Goal: Navigation & Orientation: Find specific page/section

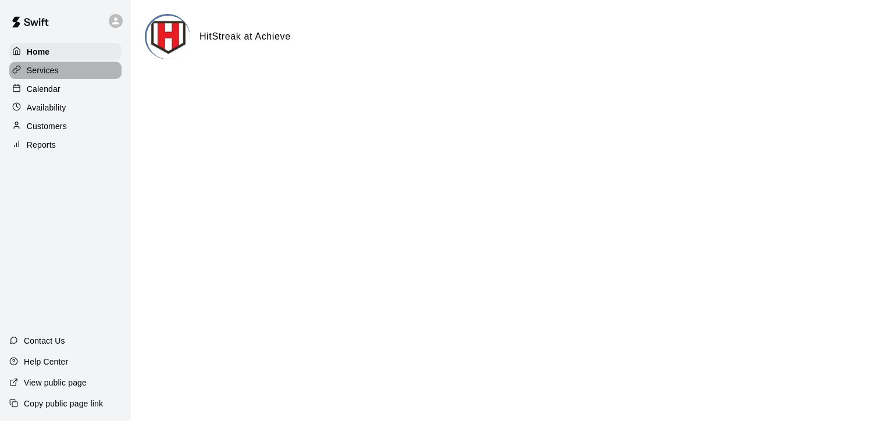
click at [84, 69] on div "Services" at bounding box center [65, 70] width 112 height 17
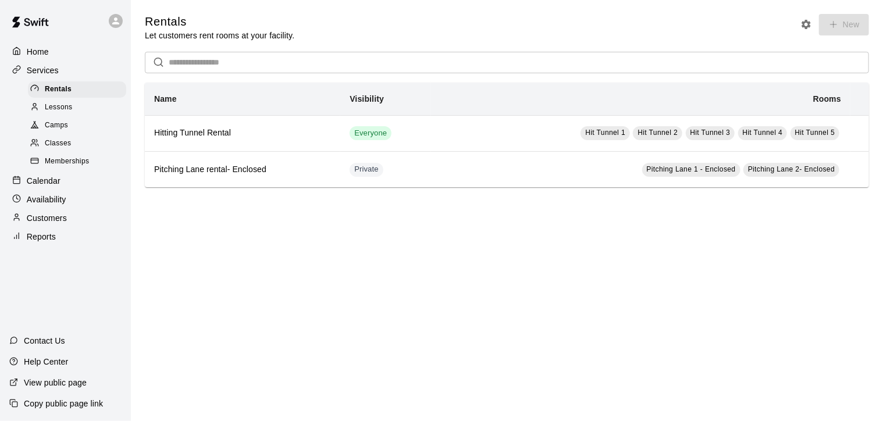
click at [76, 107] on div "Lessons" at bounding box center [77, 107] width 98 height 16
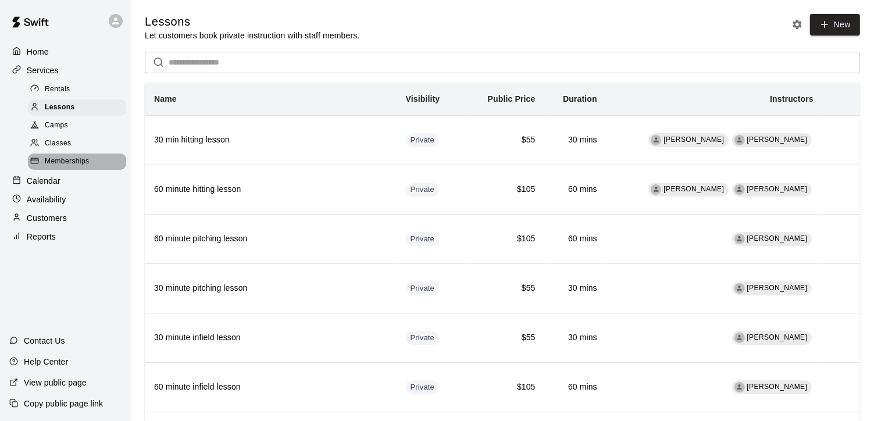
click at [80, 168] on span "Memberships" at bounding box center [67, 162] width 44 height 12
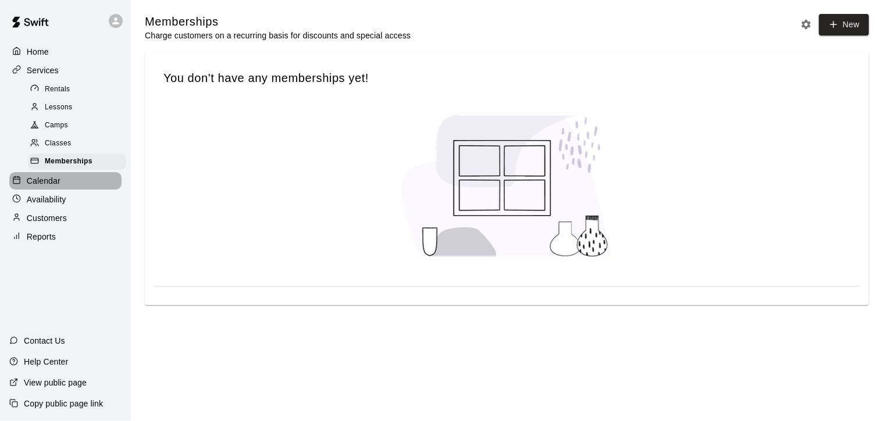
click at [64, 190] on div "Calendar" at bounding box center [65, 180] width 112 height 17
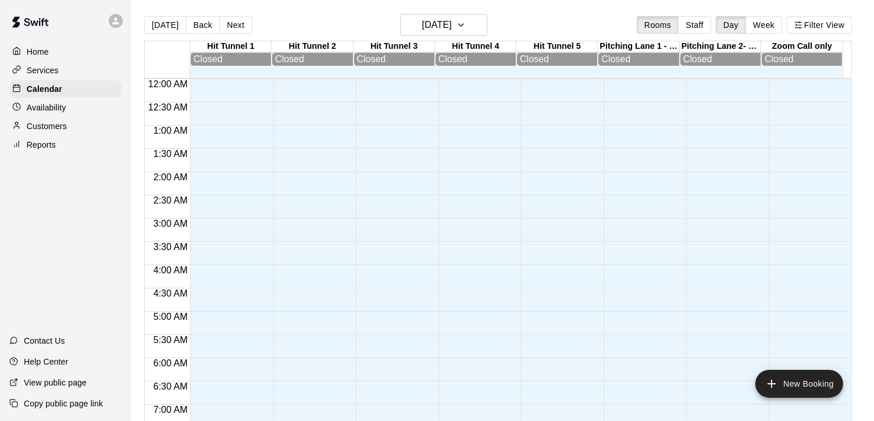
click at [45, 51] on p "Home" at bounding box center [38, 52] width 22 height 12
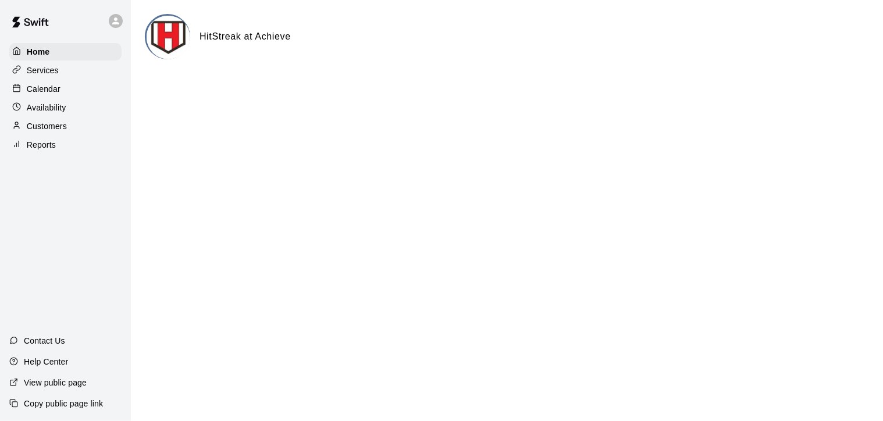
click at [834, 54] on div "HitStreak at Achieve" at bounding box center [507, 36] width 724 height 45
click at [73, 96] on div "Calendar" at bounding box center [65, 88] width 112 height 17
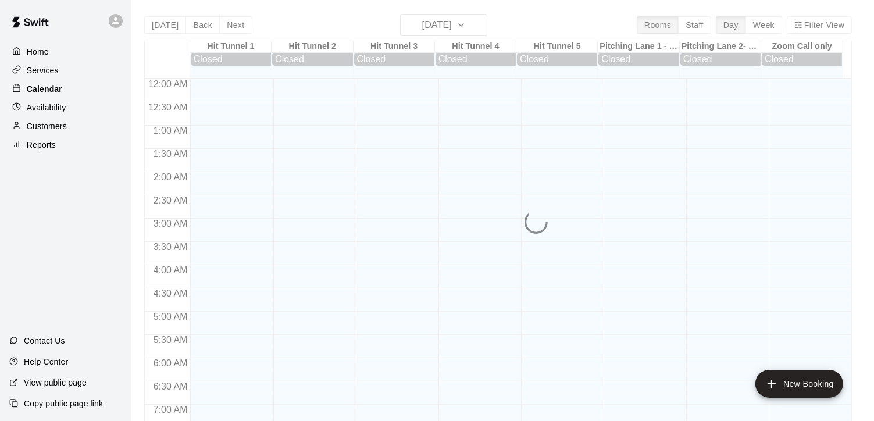
scroll to position [632, 0]
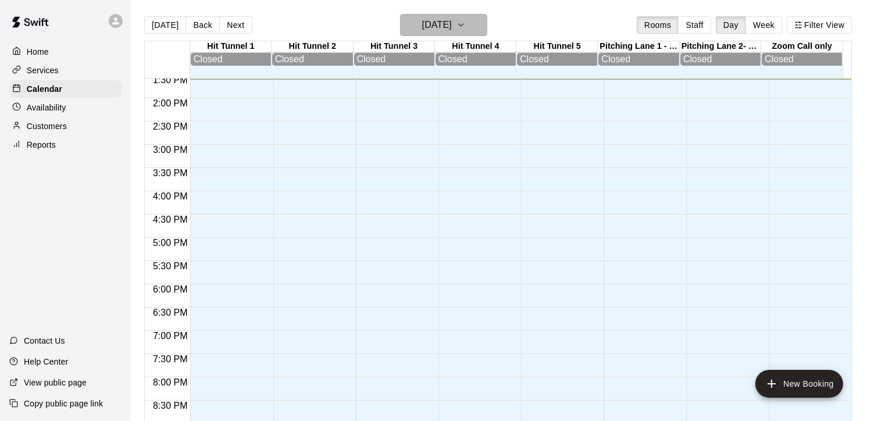
click at [466, 27] on icon "button" at bounding box center [461, 25] width 9 height 14
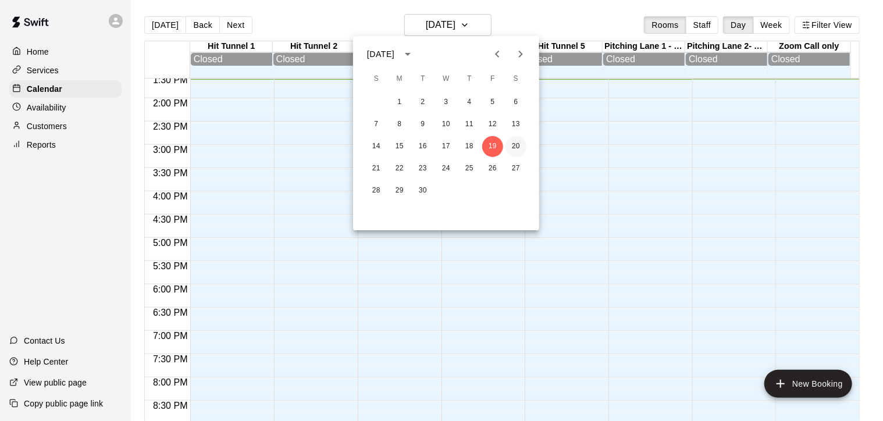
click at [517, 145] on button "20" at bounding box center [515, 146] width 21 height 21
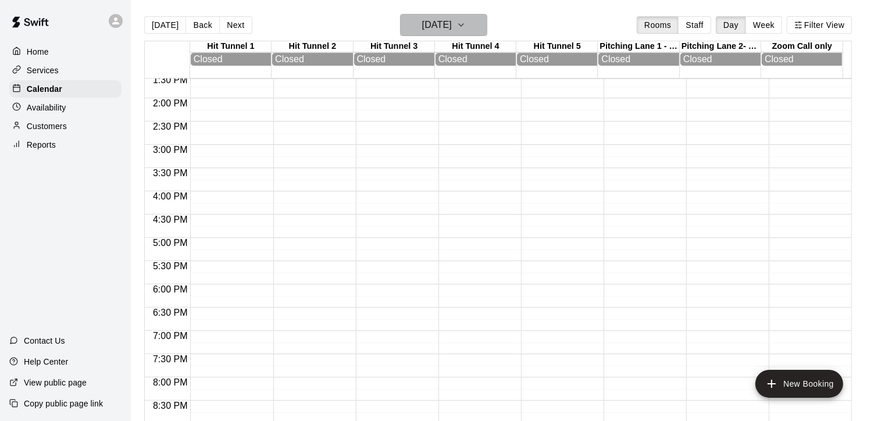
click at [466, 23] on icon "button" at bounding box center [461, 25] width 9 height 14
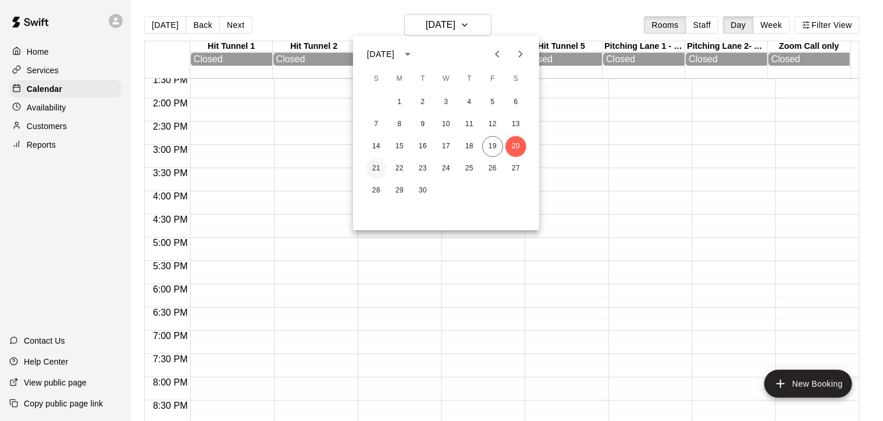
click at [378, 165] on button "21" at bounding box center [376, 168] width 21 height 21
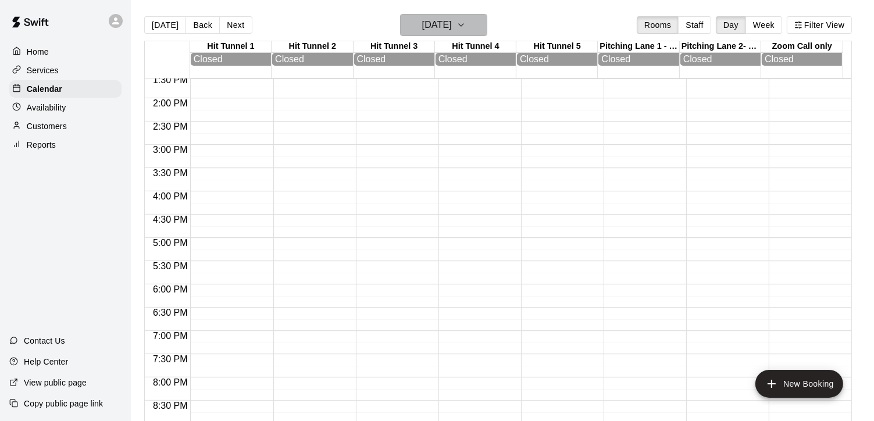
click at [466, 25] on icon "button" at bounding box center [461, 25] width 9 height 14
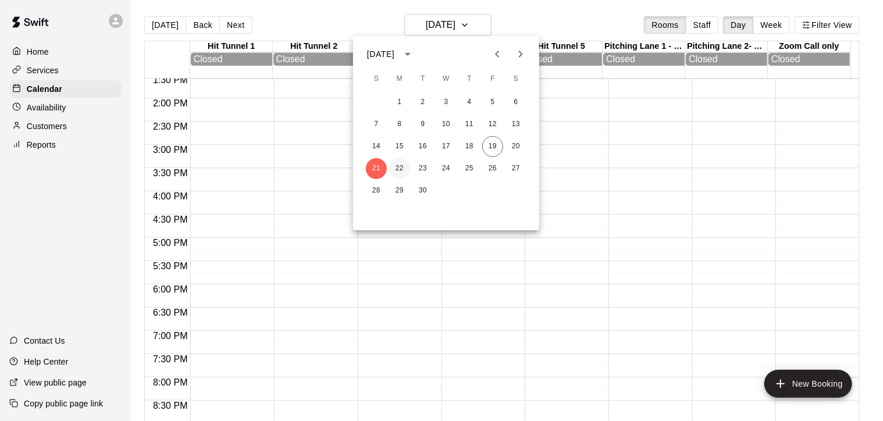
click at [402, 168] on button "22" at bounding box center [399, 168] width 21 height 21
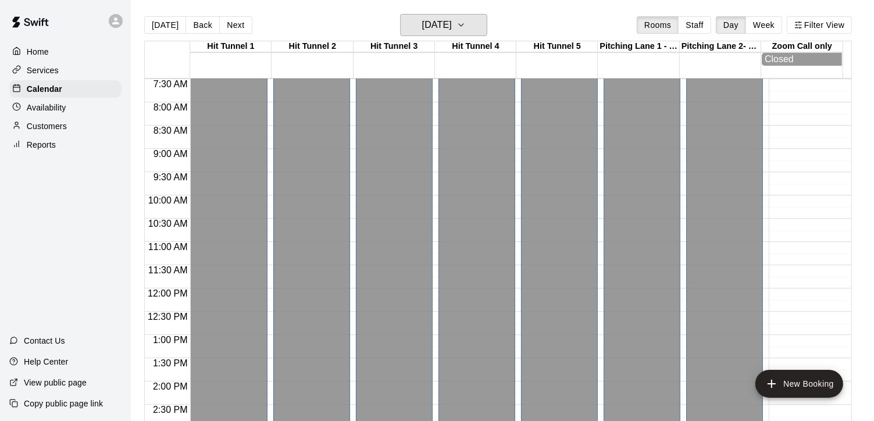
scroll to position [698, 0]
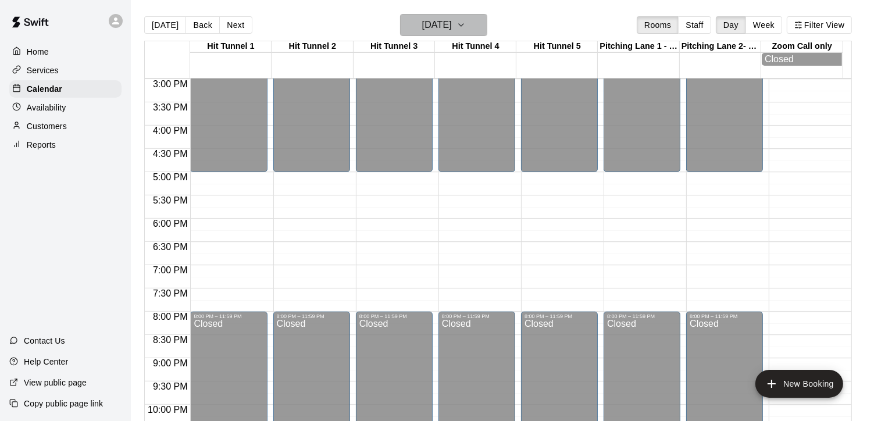
click at [452, 28] on h6 "[DATE]" at bounding box center [437, 25] width 30 height 16
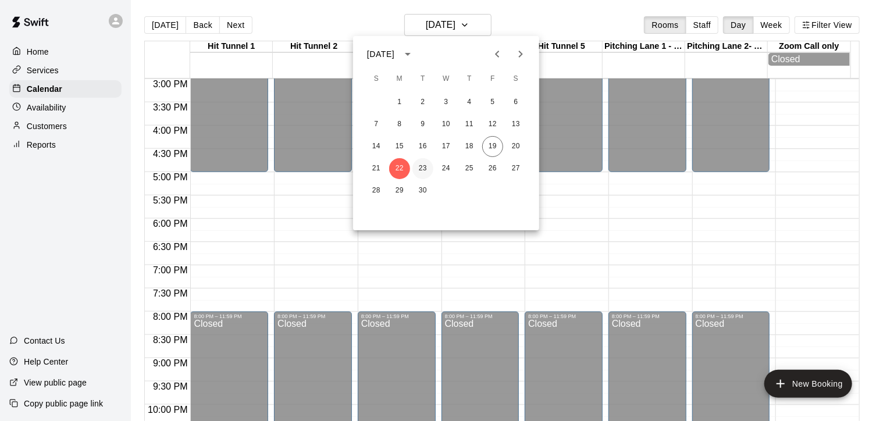
click at [425, 166] on button "23" at bounding box center [422, 168] width 21 height 21
